Goal: Task Accomplishment & Management: Manage account settings

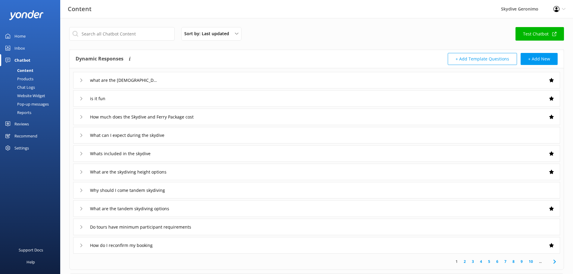
click at [25, 120] on div "Reviews" at bounding box center [21, 124] width 14 height 12
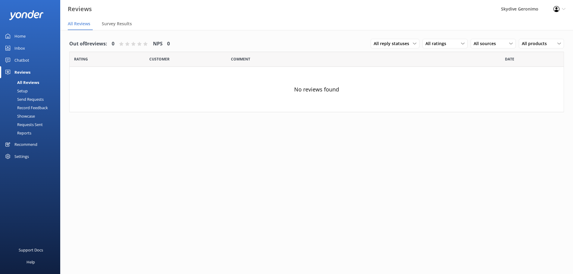
click at [20, 48] on div "Inbox" at bounding box center [19, 48] width 11 height 12
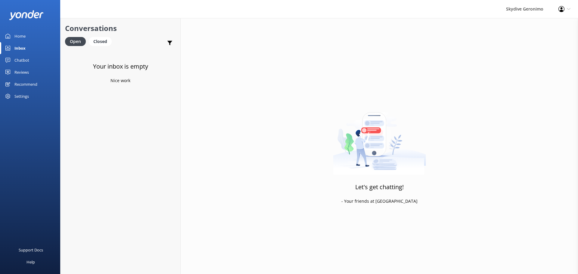
click at [106, 36] on div "Conversations Open Closed Important Converted Assigned to me Unassigned" at bounding box center [120, 34] width 120 height 32
click at [97, 42] on div "Closed" at bounding box center [100, 41] width 23 height 9
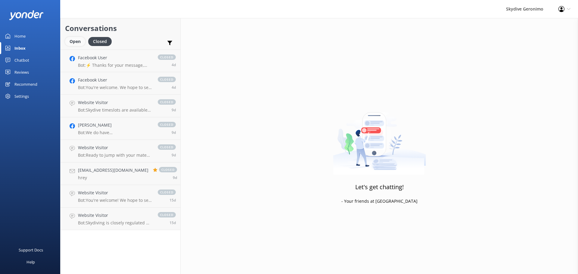
click at [74, 42] on div "Open" at bounding box center [75, 41] width 20 height 9
